Goal: Contribute content

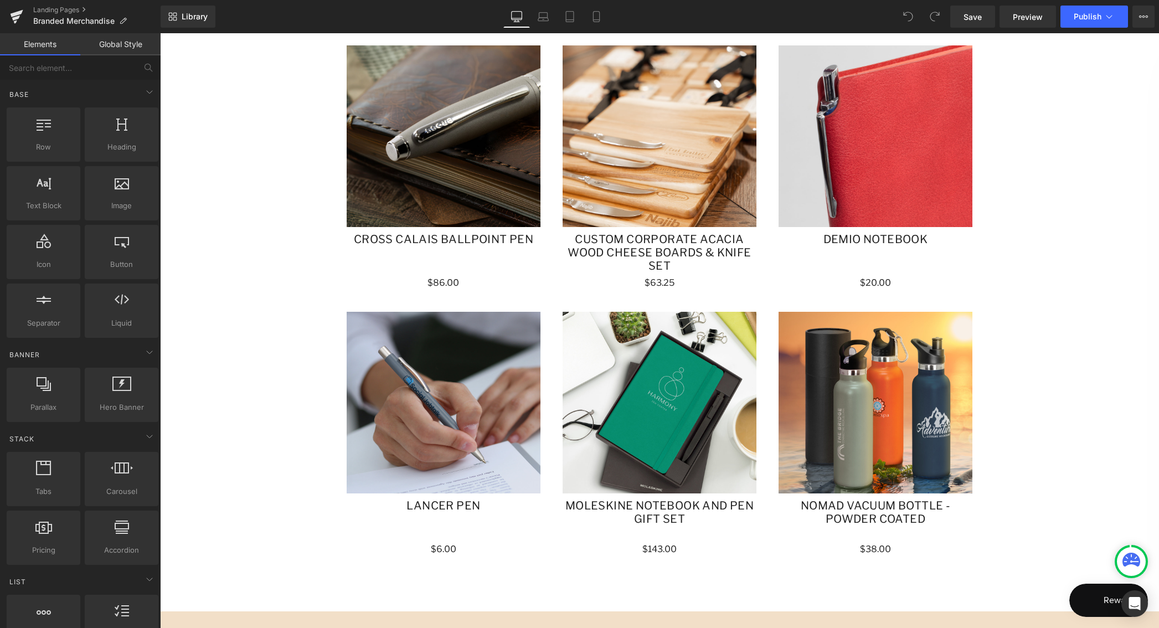
scroll to position [1040, 0]
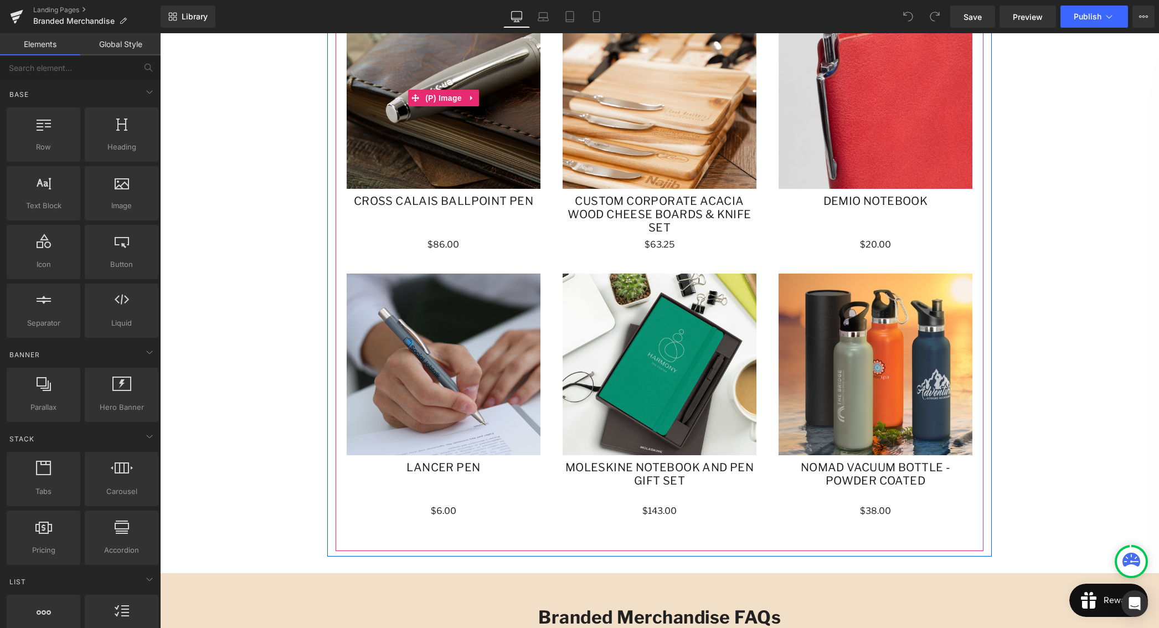
click at [442, 149] on img at bounding box center [444, 104] width 194 height 194
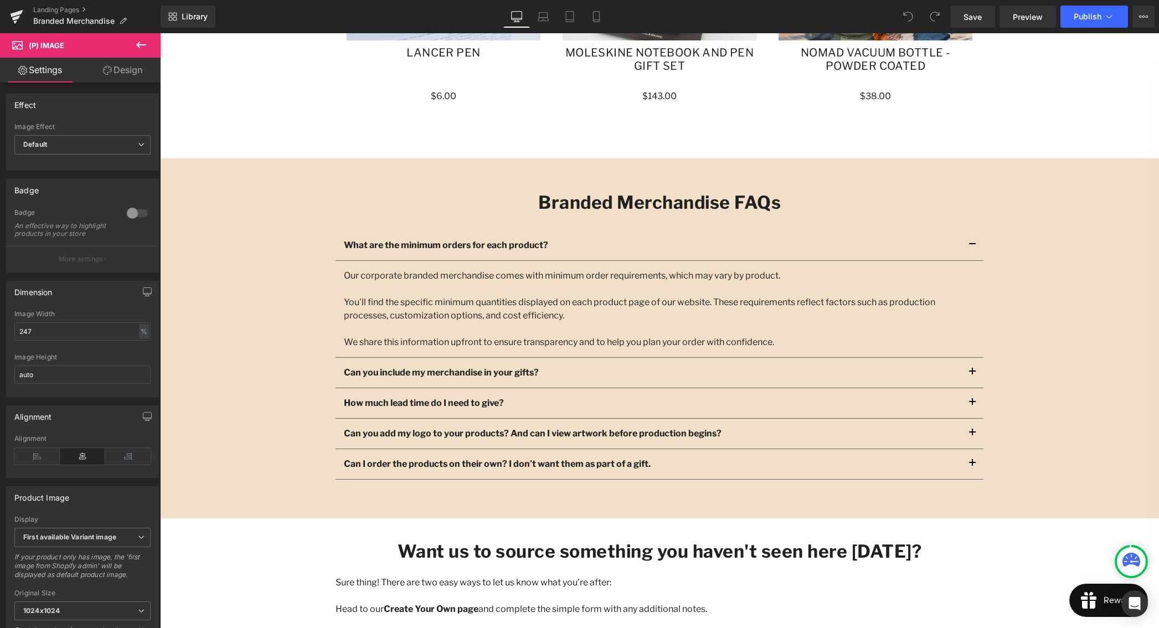
scroll to position [1456, 0]
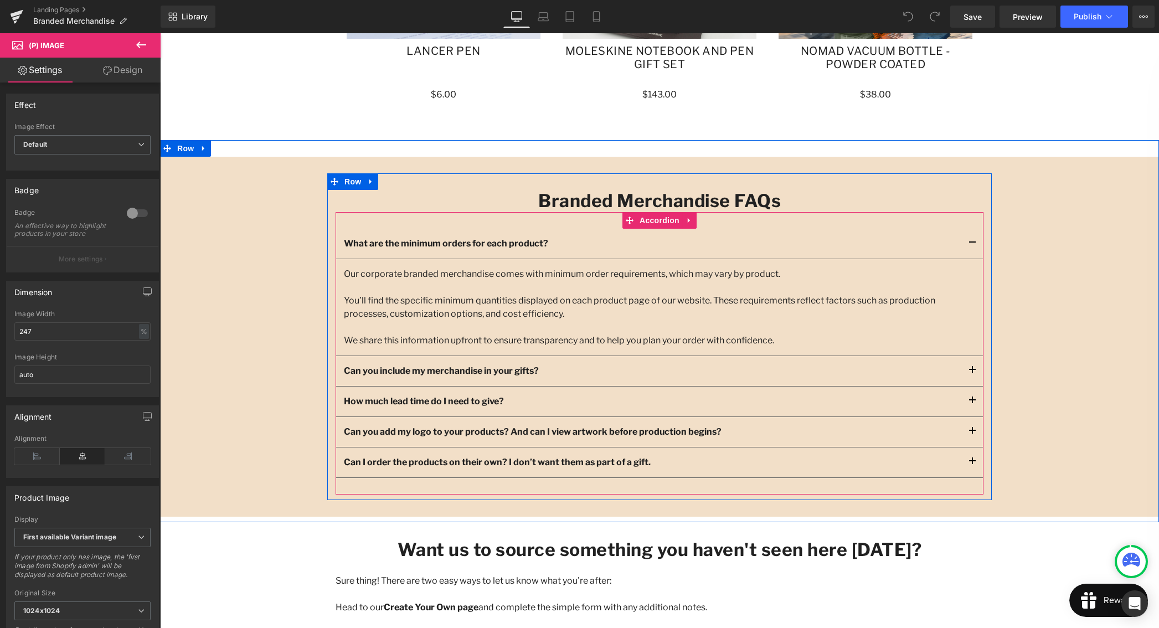
click at [972, 373] on span "button" at bounding box center [972, 373] width 0 height 0
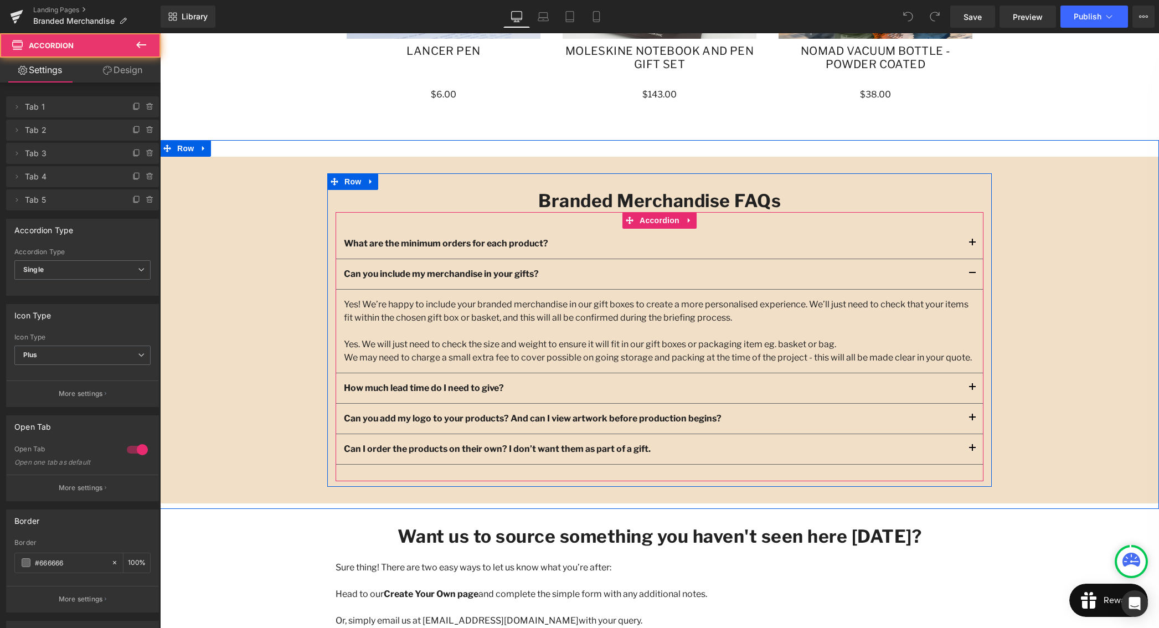
click at [972, 390] on span "button" at bounding box center [972, 390] width 0 height 0
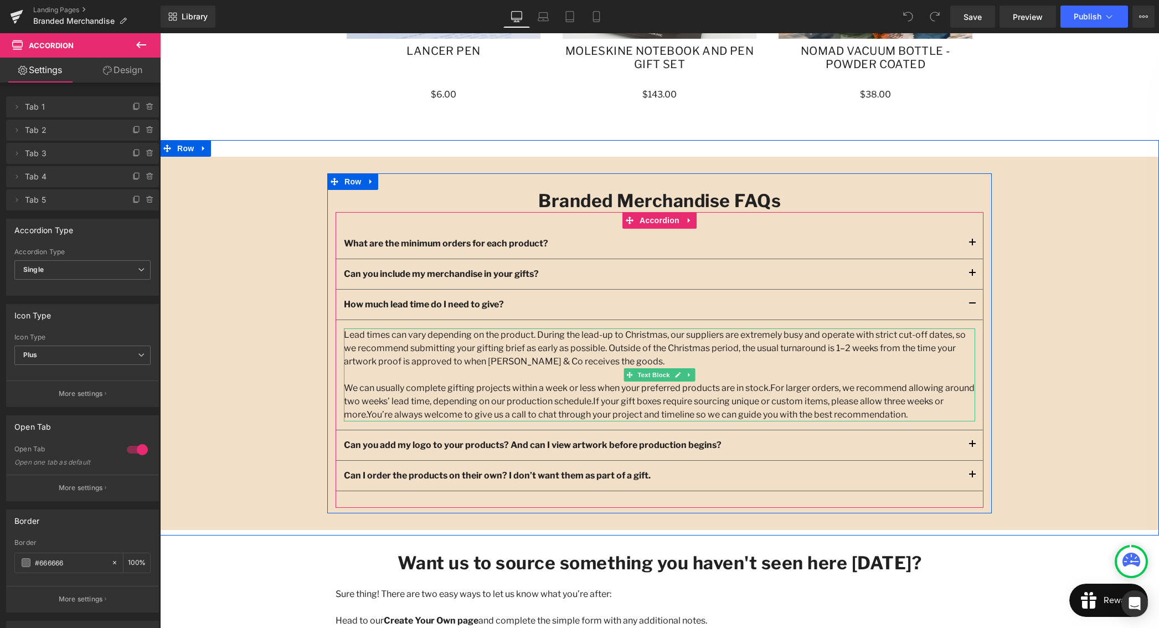
scroll to position [1458, 0]
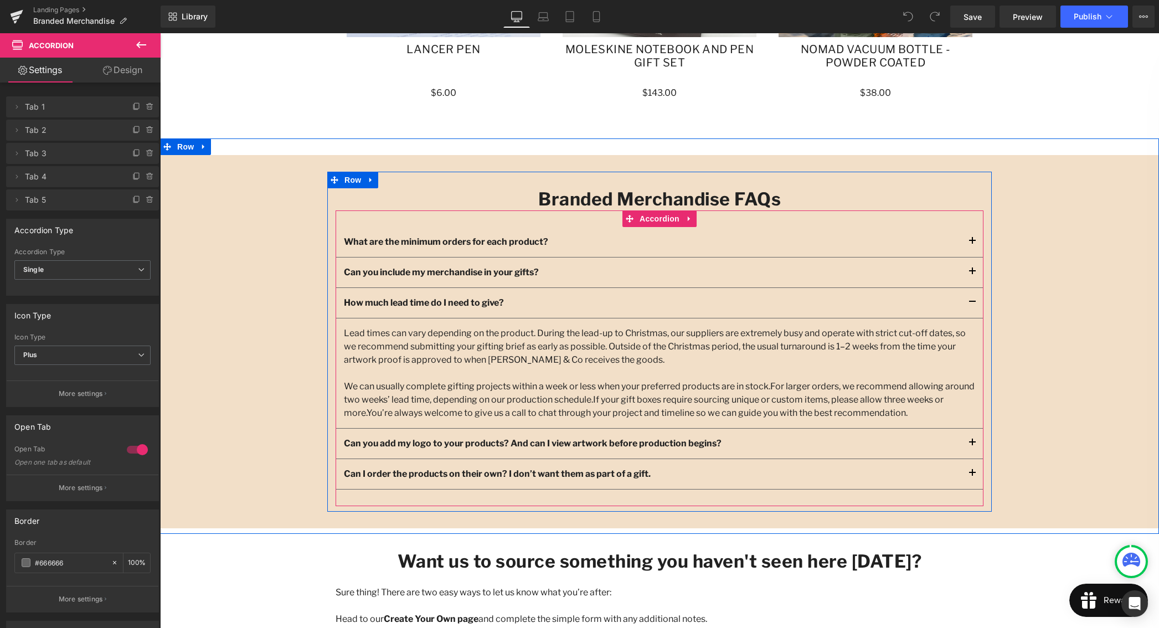
click at [972, 446] on span "button" at bounding box center [972, 446] width 0 height 0
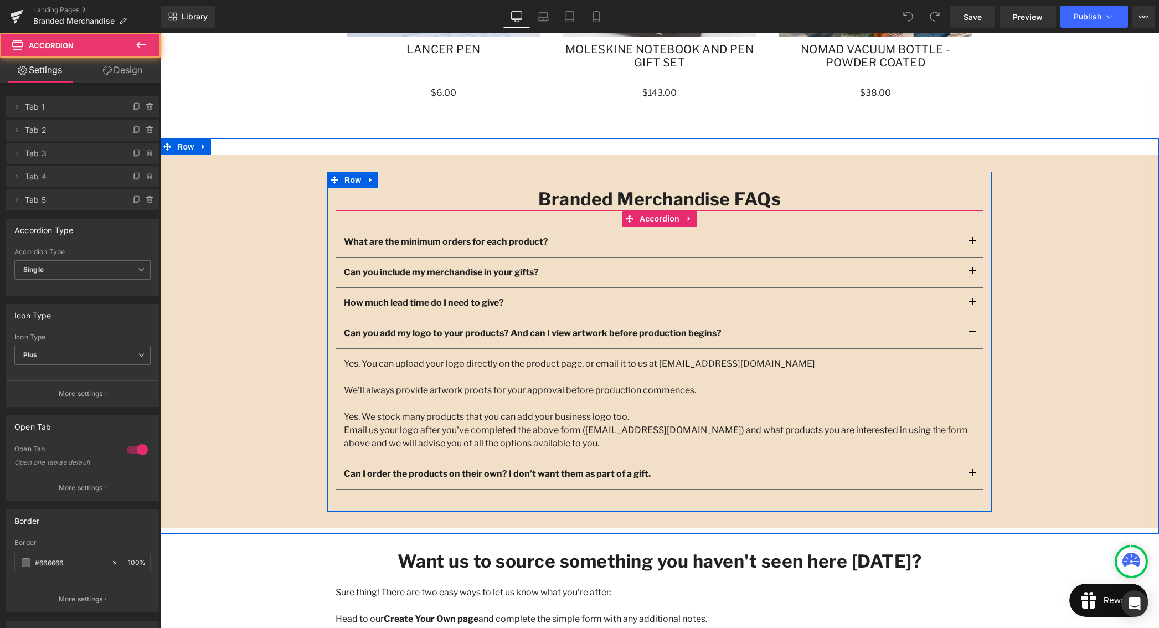
click at [972, 476] on span "button" at bounding box center [972, 476] width 0 height 0
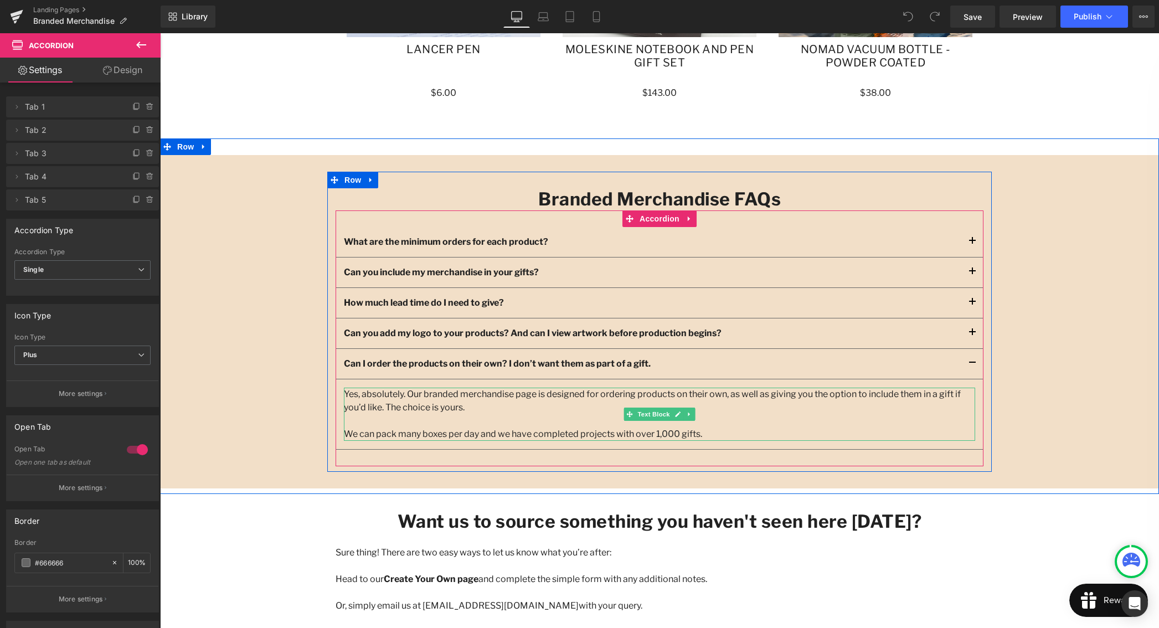
click at [622, 434] on p "Yes, absolutely. Our branded merchandise page is designed for ordering products…" at bounding box center [659, 414] width 631 height 53
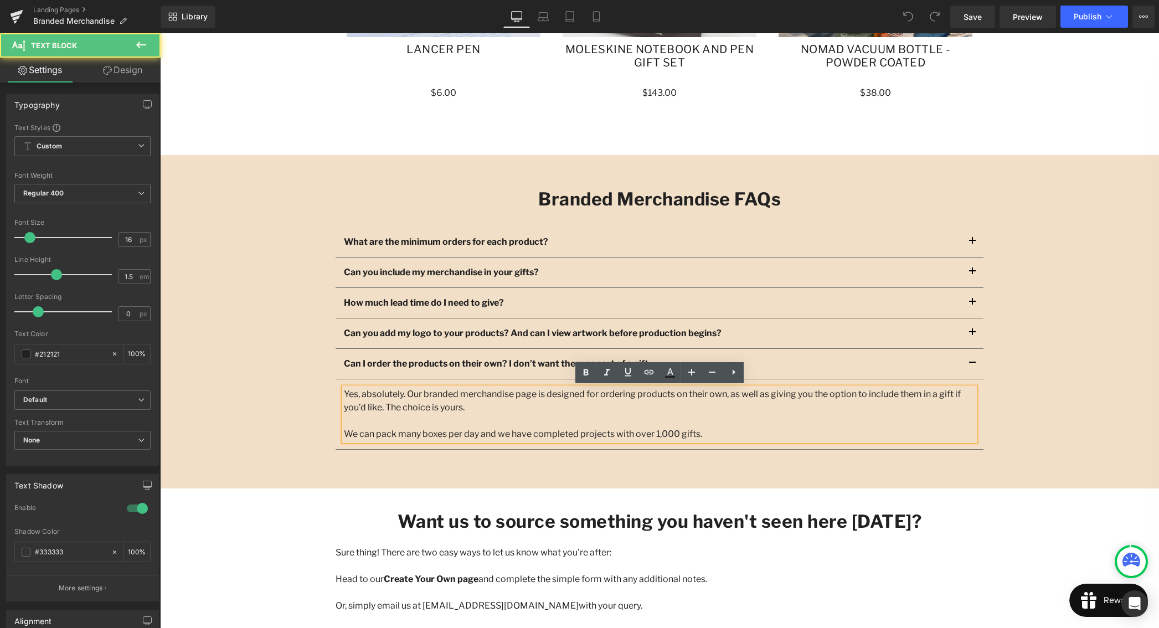
click at [689, 434] on p "Yes, absolutely. Our branded merchandise page is designed for ordering products…" at bounding box center [659, 414] width 631 height 53
drag, startPoint x: 688, startPoint y: 433, endPoint x: 342, endPoint y: 432, distance: 345.5
click at [344, 432] on div "Yes, absolutely. Our branded merchandise page is designed for ordering products…" at bounding box center [659, 414] width 631 height 53
click at [620, 431] on p "Yes, absolutely. Our branded merchandise page is designed for ordering products…" at bounding box center [659, 414] width 631 height 53
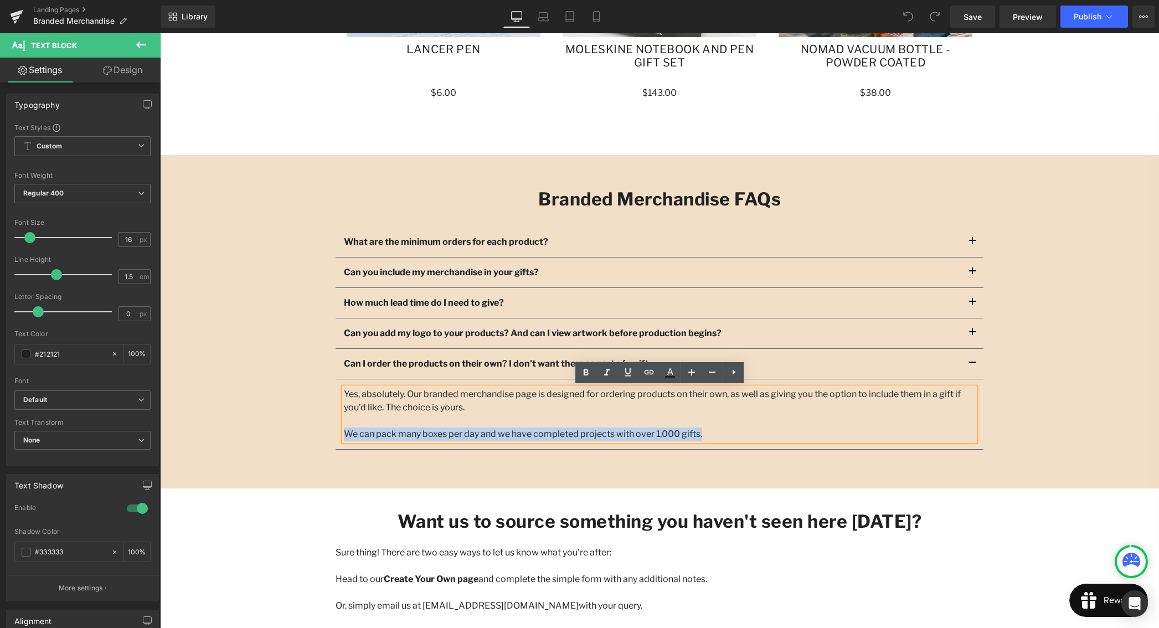
drag, startPoint x: 681, startPoint y: 433, endPoint x: 345, endPoint y: 434, distance: 335.5
click at [346, 434] on p "Yes, absolutely. Our branded merchandise page is designed for ordering products…" at bounding box center [659, 414] width 631 height 53
click at [722, 431] on p "Yes, absolutely. Our branded merchandise page is designed for ordering products…" at bounding box center [659, 414] width 631 height 53
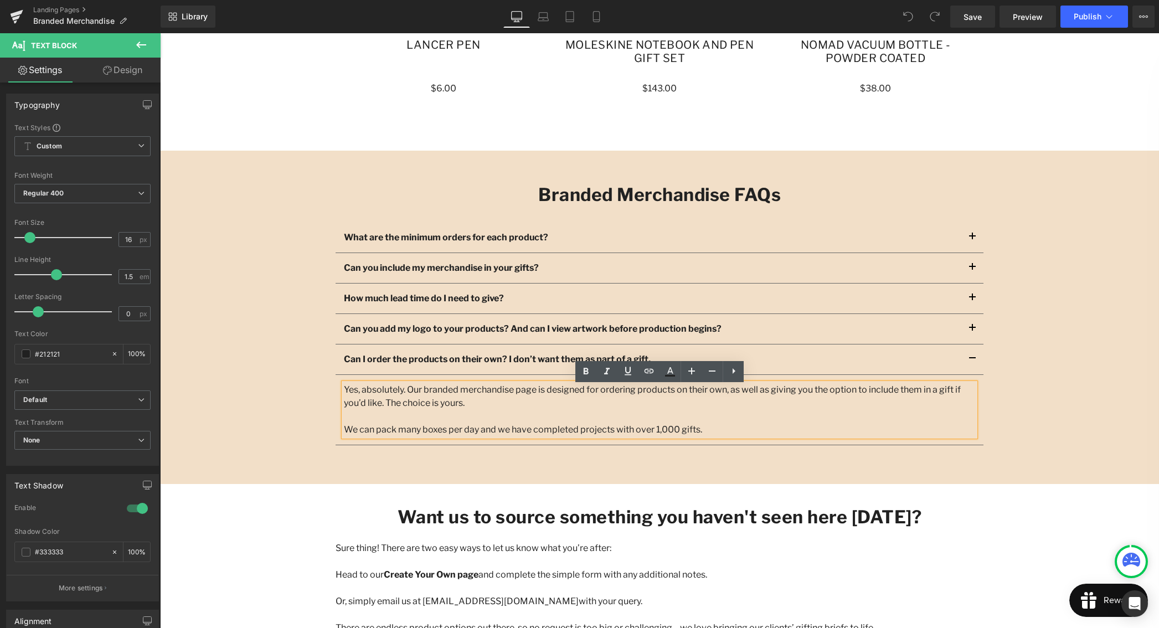
scroll to position [1470, 0]
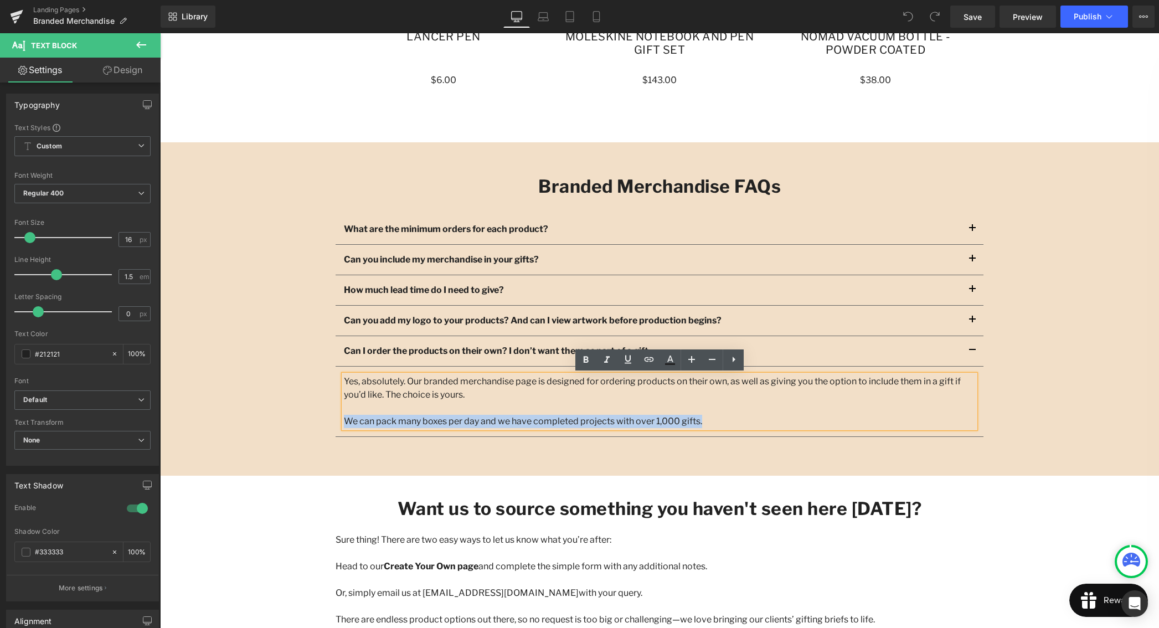
drag, startPoint x: 693, startPoint y: 419, endPoint x: 348, endPoint y: 422, distance: 345.5
click at [347, 423] on p "Yes, absolutely. Our branded merchandise page is designed for ordering products…" at bounding box center [659, 401] width 631 height 53
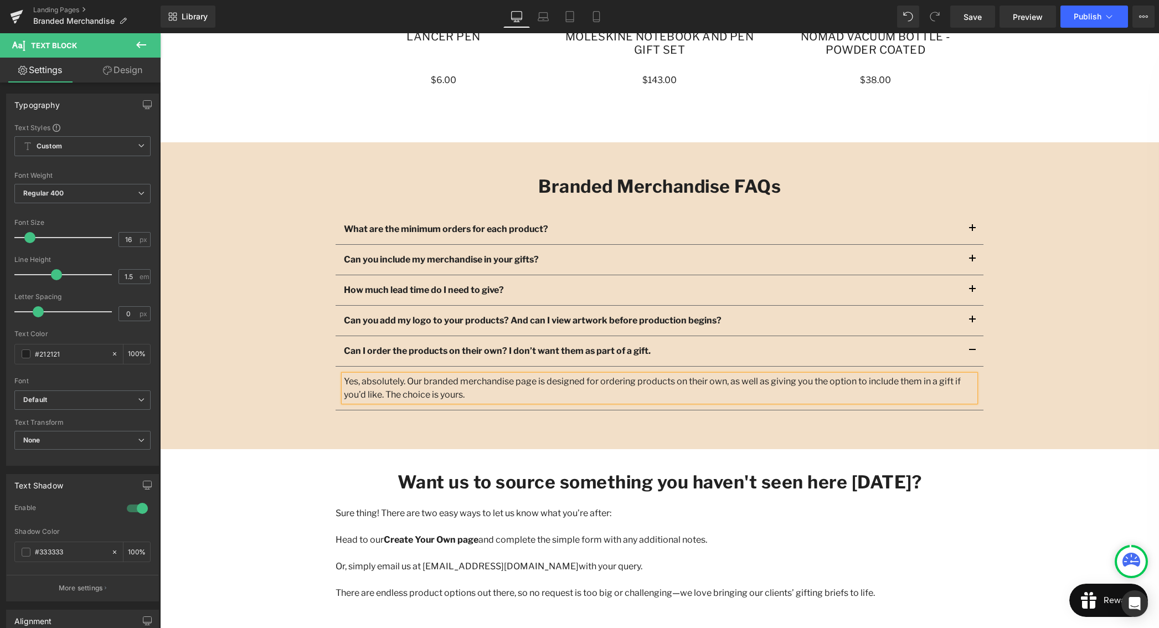
click at [891, 230] on p "What are the minimum orders for each product?" at bounding box center [652, 229] width 617 height 13
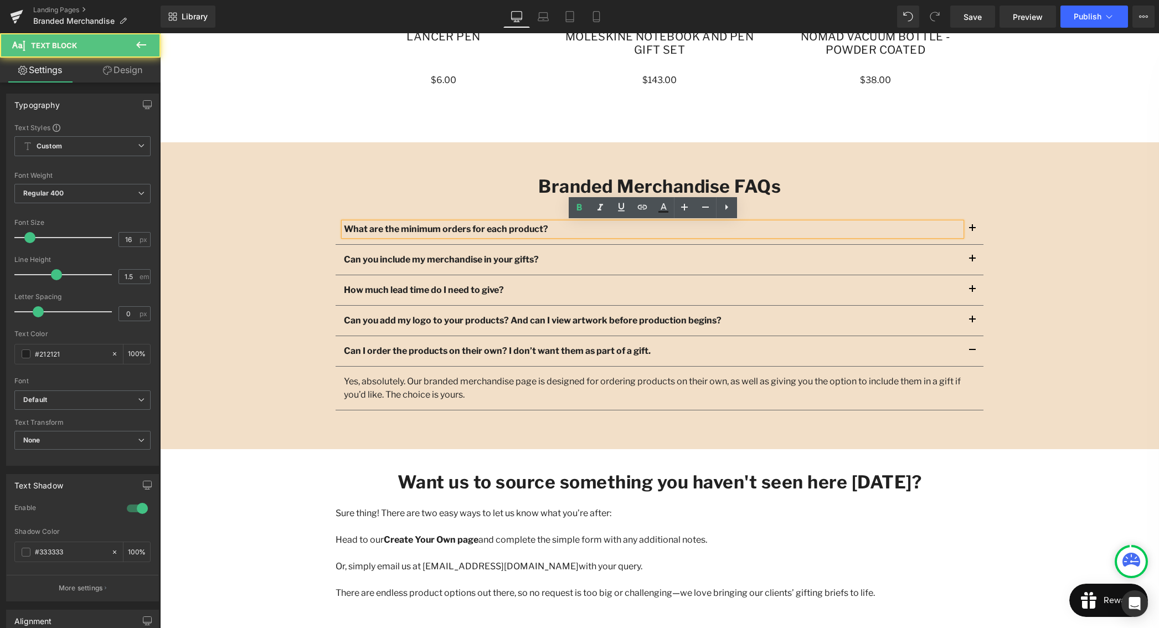
click at [972, 231] on span "button" at bounding box center [972, 231] width 0 height 0
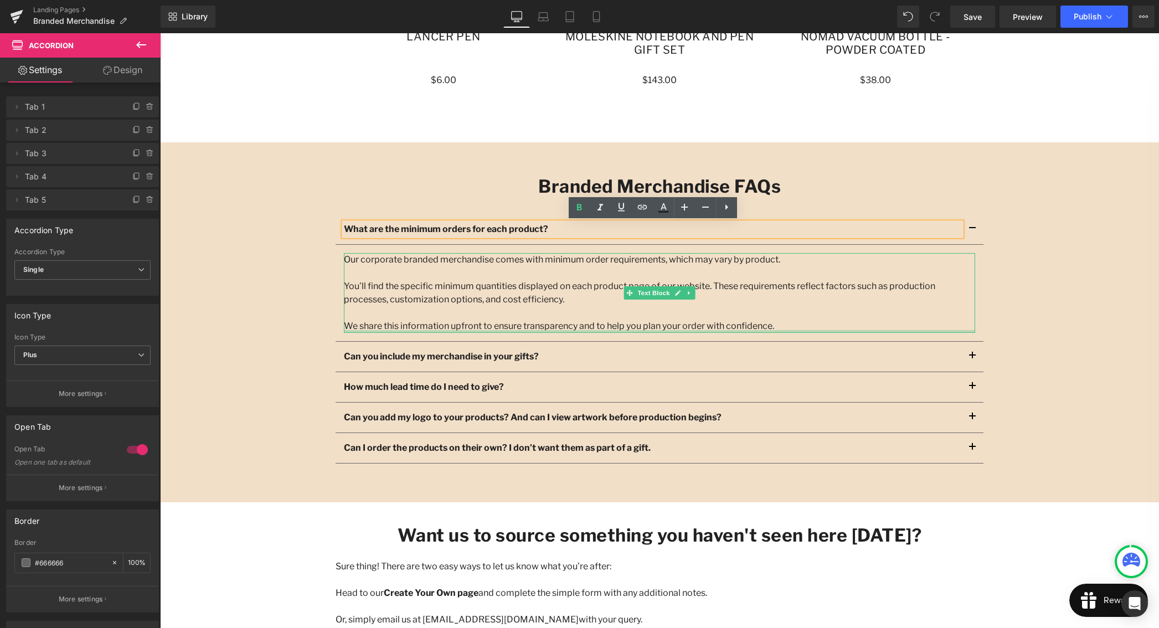
click at [769, 323] on div "We share this information upfront to ensure transparency and to help you plan y…" at bounding box center [659, 325] width 631 height 13
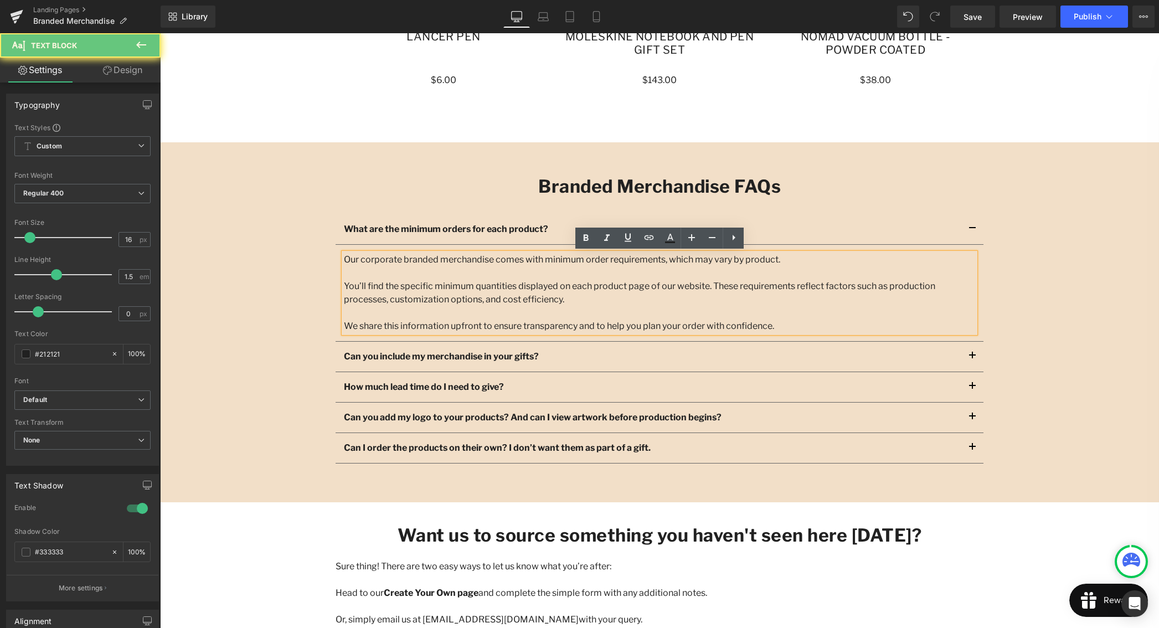
click at [767, 325] on div "We share this information upfront to ensure transparency and to help you plan y…" at bounding box center [659, 325] width 631 height 13
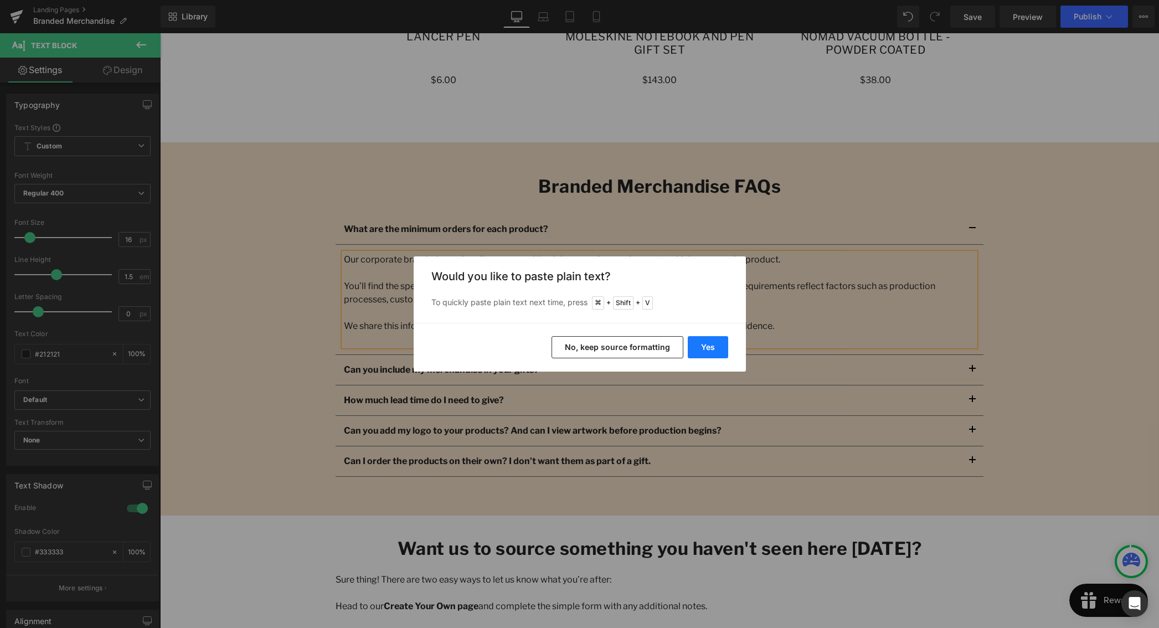
click at [708, 352] on button "Yes" at bounding box center [708, 347] width 40 height 22
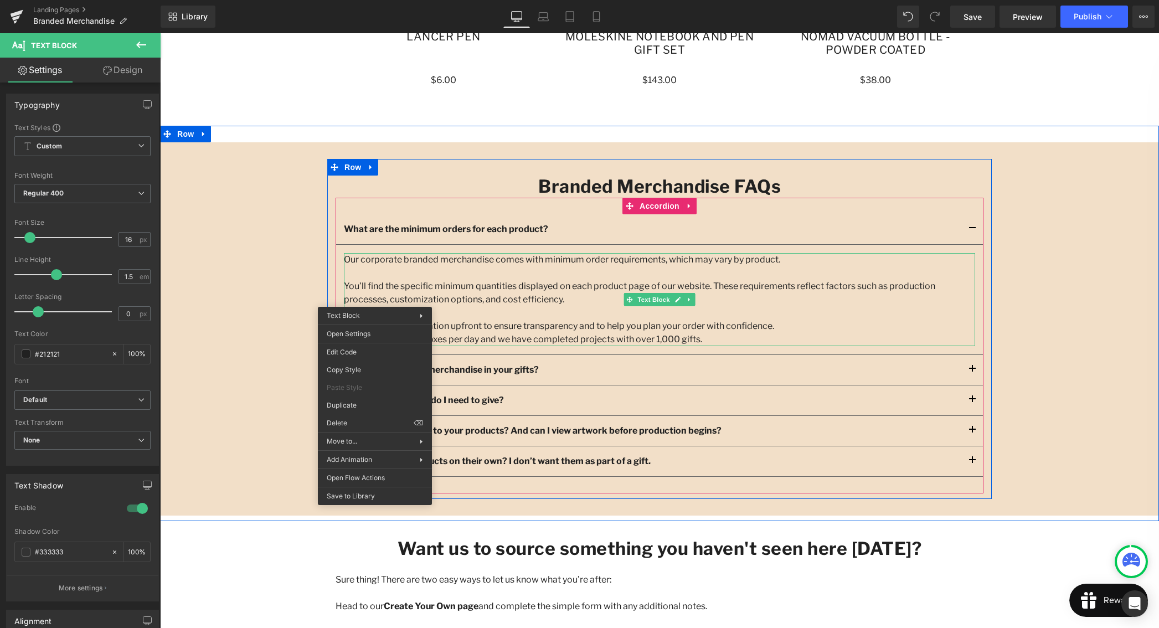
click at [375, 295] on div "You’ll find the specific minimum quantities displayed on each product page of o…" at bounding box center [659, 293] width 631 height 27
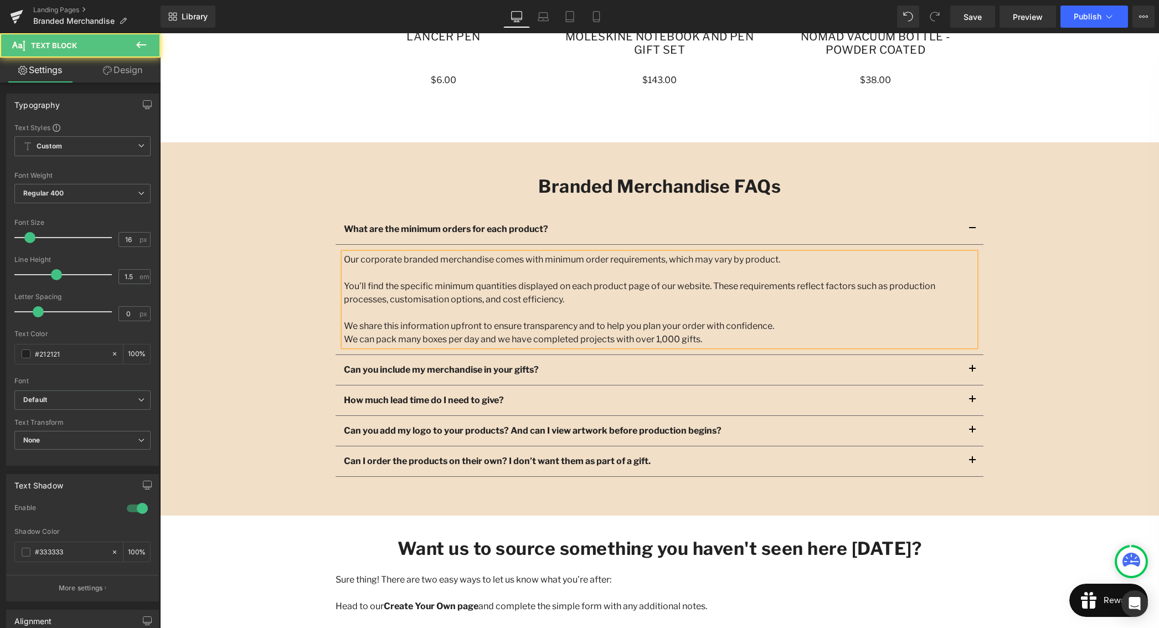
click at [486, 324] on div "We share this information upfront to ensure transparency and to help you plan y…" at bounding box center [659, 325] width 631 height 13
click at [486, 272] on div at bounding box center [659, 272] width 631 height 13
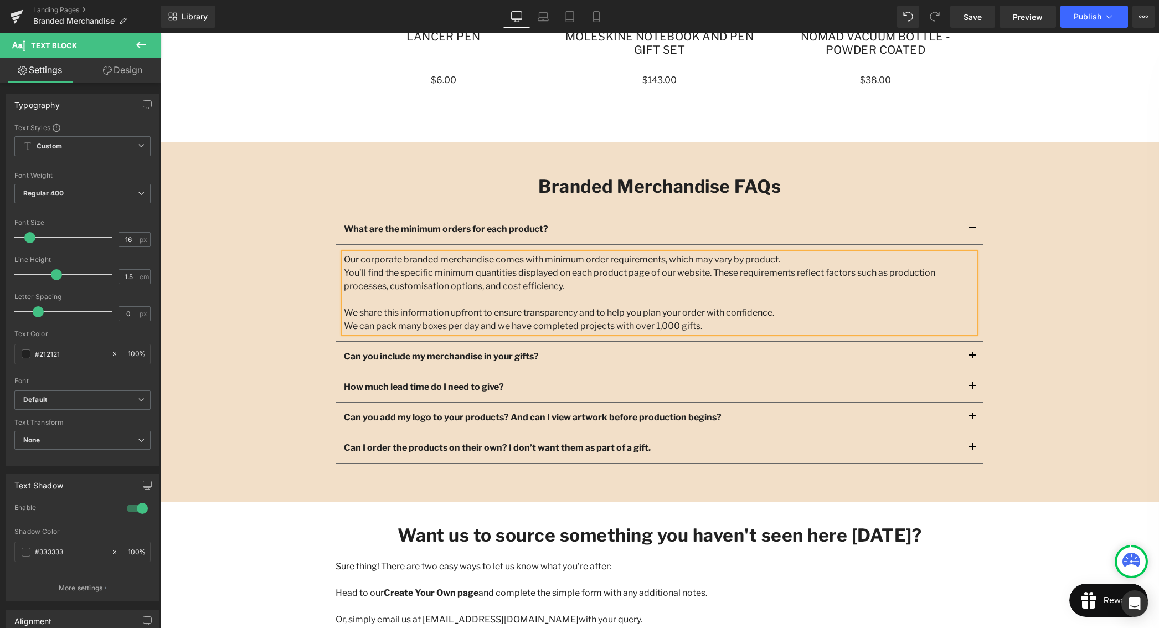
click at [383, 303] on div at bounding box center [659, 299] width 631 height 13
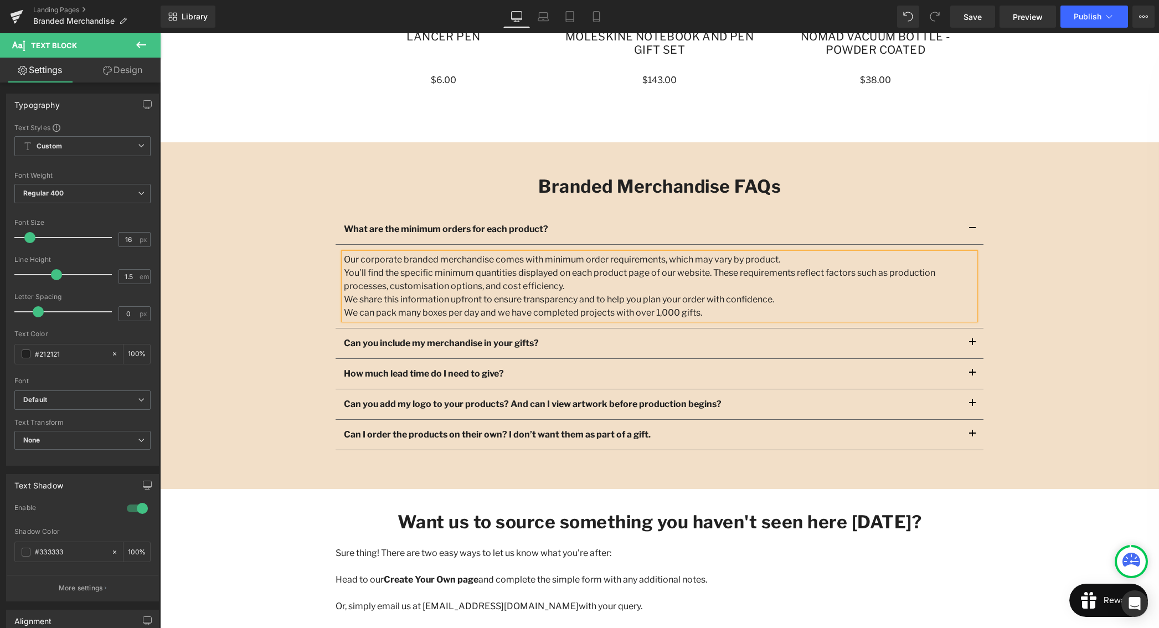
click at [714, 315] on div "We can pack many boxes per day and we have completed projects with over 1,000 g…" at bounding box center [659, 312] width 631 height 13
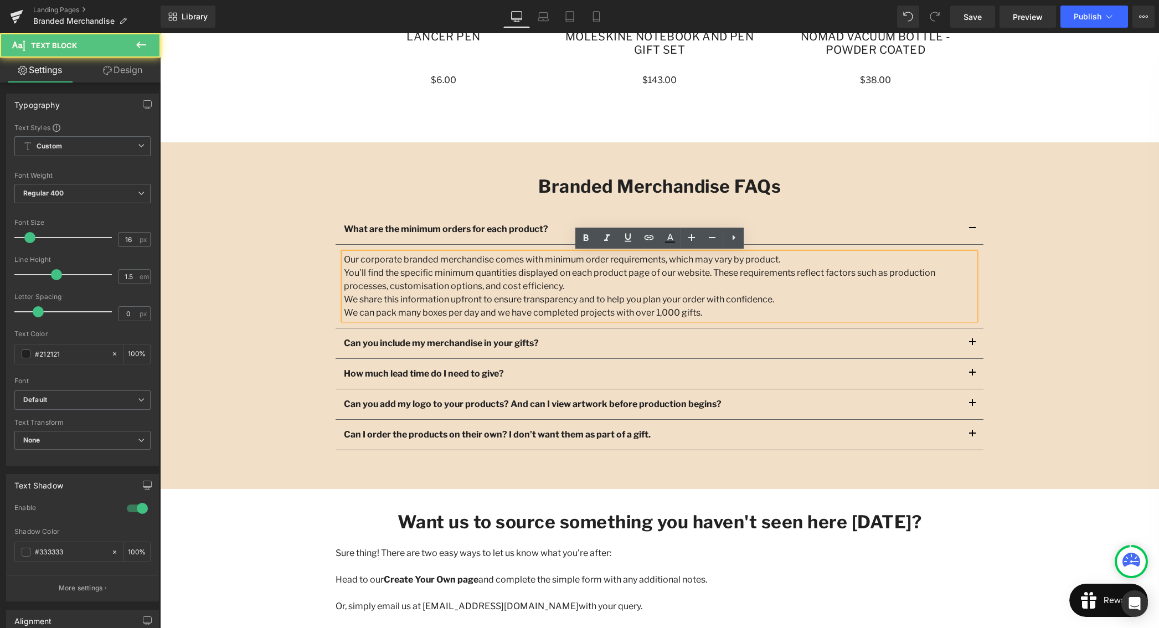
click at [779, 296] on div "We share this information upfront to ensure transparency and to help you plan y…" at bounding box center [659, 299] width 631 height 13
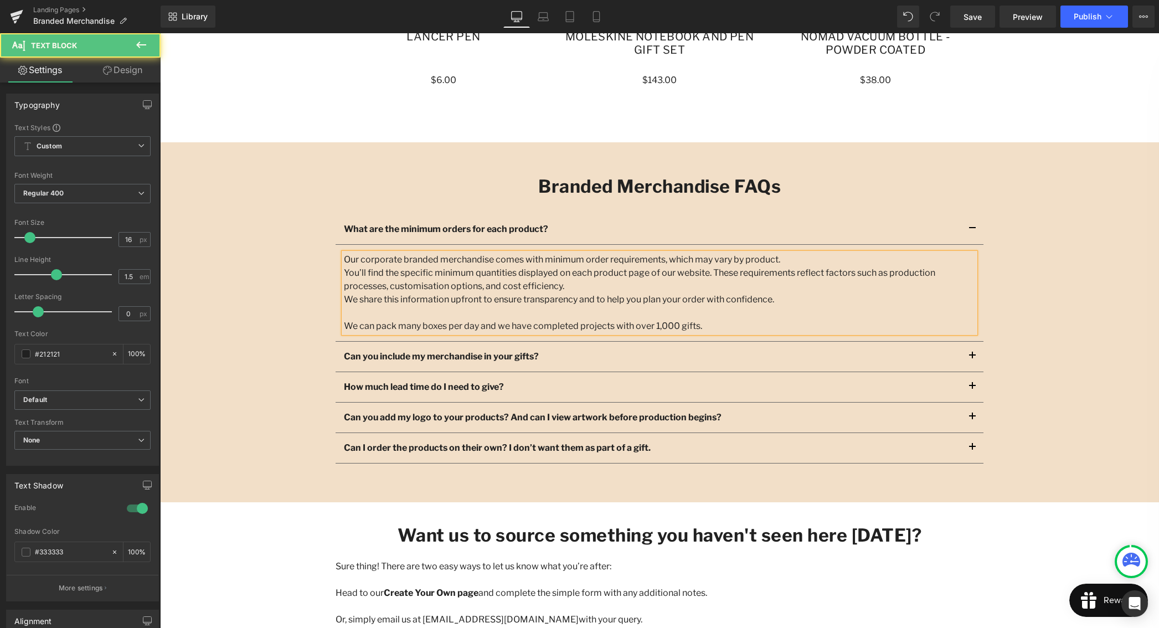
click at [722, 323] on div "We can pack many boxes per day and we have completed projects with over 1,000 g…" at bounding box center [659, 325] width 631 height 13
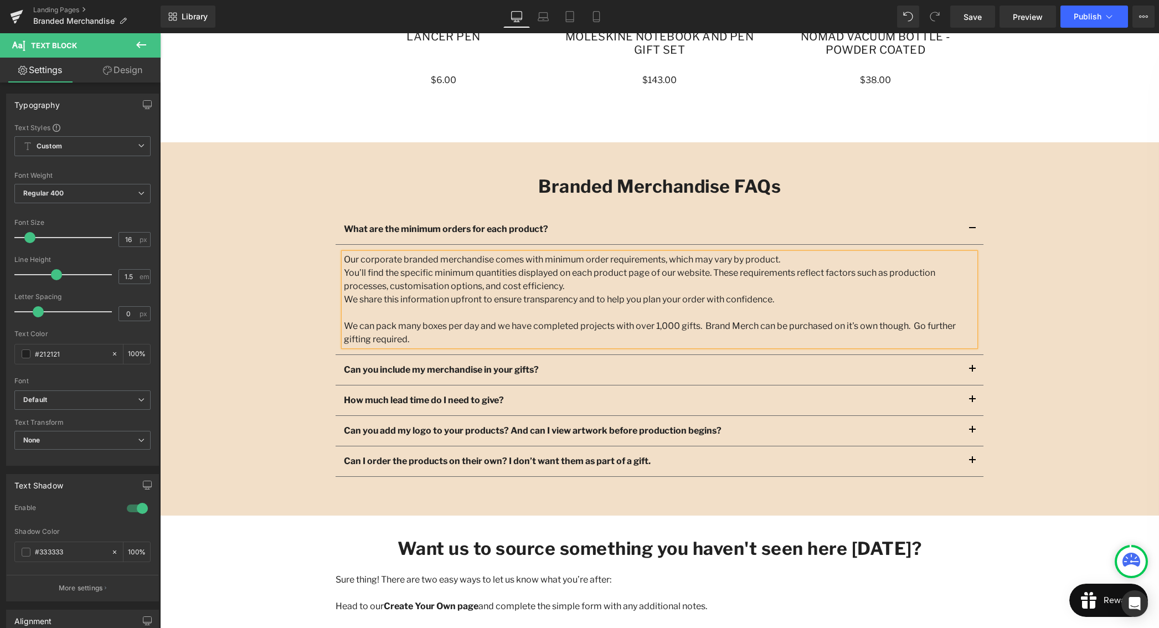
click at [972, 372] on span "button" at bounding box center [972, 372] width 0 height 0
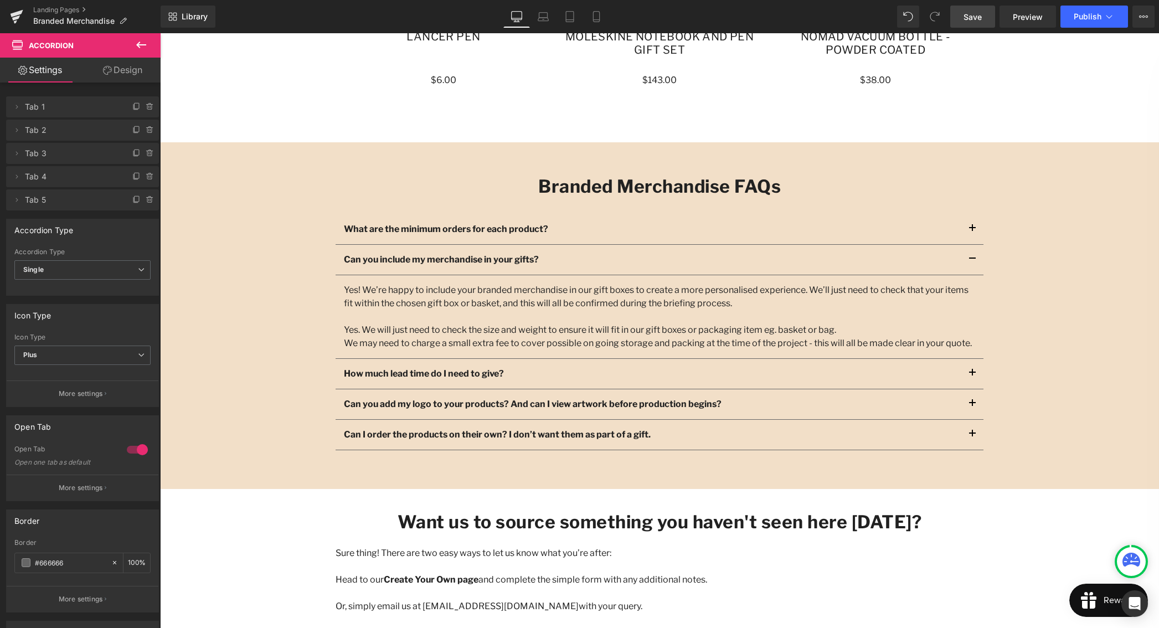
drag, startPoint x: 973, startPoint y: 18, endPoint x: 971, endPoint y: 27, distance: 8.6
click at [973, 18] on span "Save" at bounding box center [972, 17] width 18 height 12
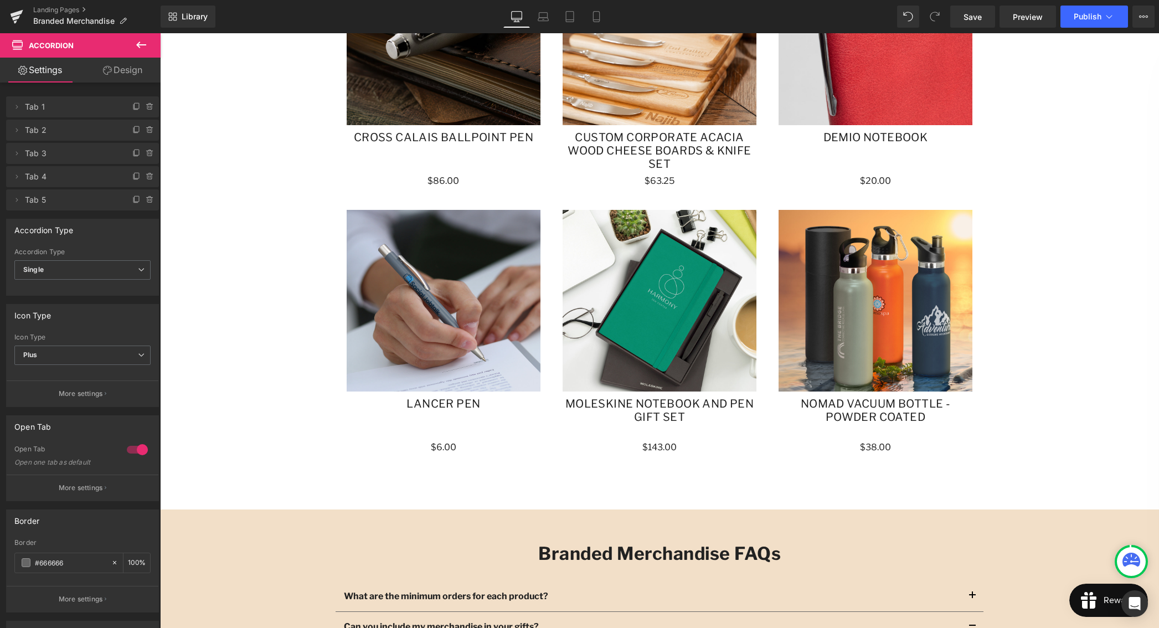
scroll to position [1093, 0]
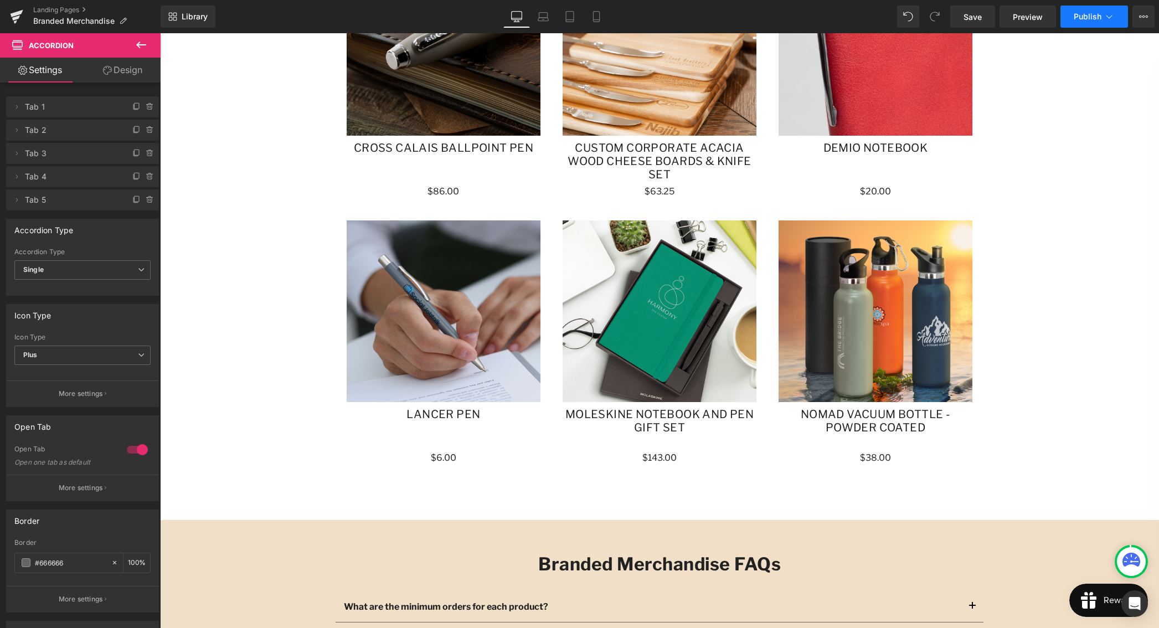
click at [1097, 20] on span "Publish" at bounding box center [1087, 16] width 28 height 9
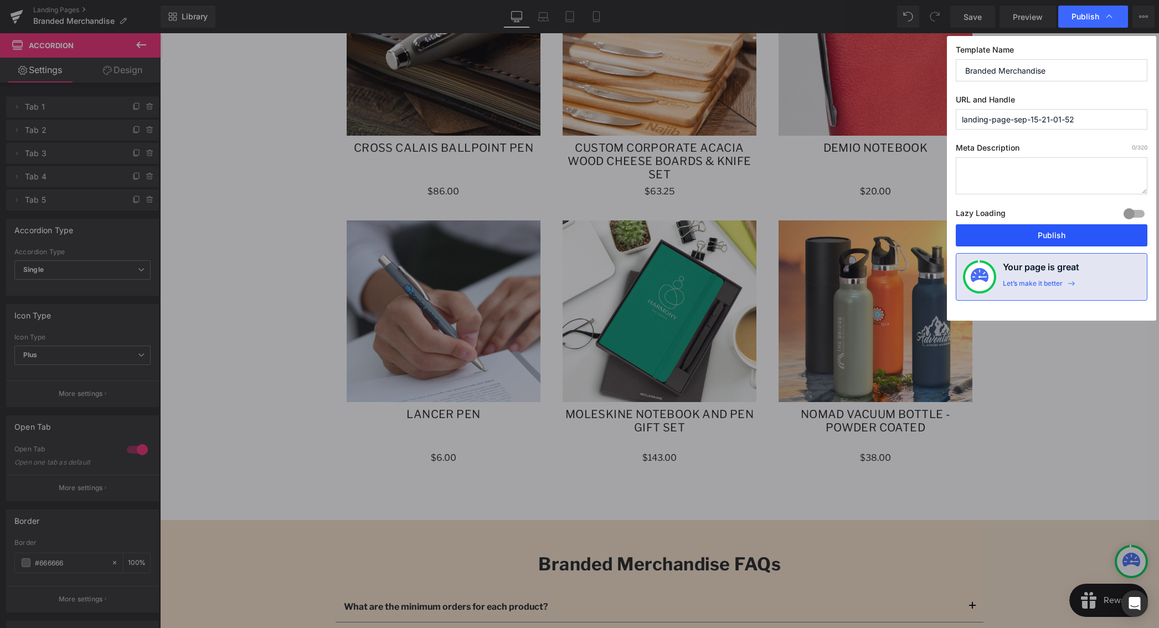
click at [1052, 239] on button "Publish" at bounding box center [1052, 235] width 192 height 22
